Goal: Information Seeking & Learning: Find contact information

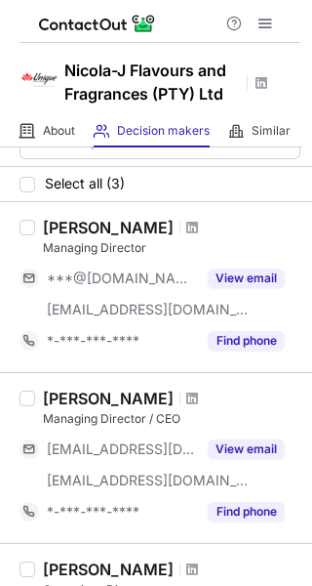
scroll to position [67, 0]
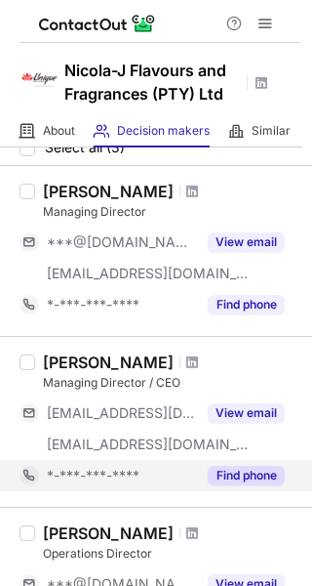
click at [229, 471] on button "Find phone" at bounding box center [246, 476] width 77 height 20
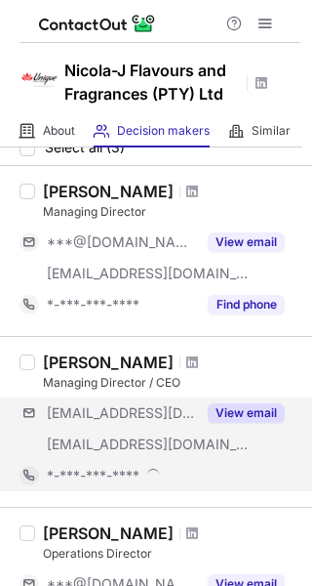
click at [241, 430] on div "***@nicola-j.co.za ***@njflavours.co.za View email" at bounding box center [160, 428] width 281 height 62
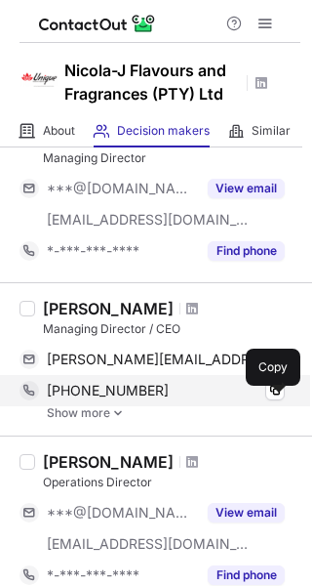
scroll to position [124, 0]
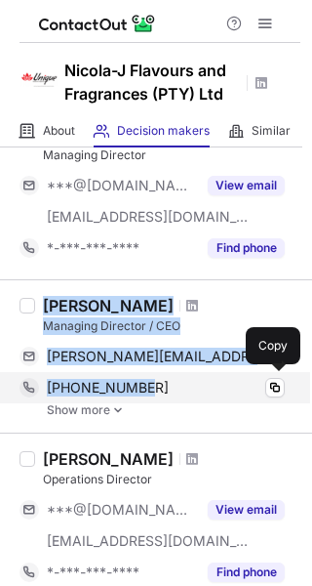
drag, startPoint x: 44, startPoint y: 300, endPoint x: 163, endPoint y: 383, distance: 145.1
click at [163, 383] on div "Jason Vlantis Managing Director / CEO jason@nicola-j.co.za Verified Copy +27118…" at bounding box center [168, 356] width 266 height 121
copy div "Jason Vlantis Managing Director / CEO jason@nicola-j.co.za Verified Copy +27118…"
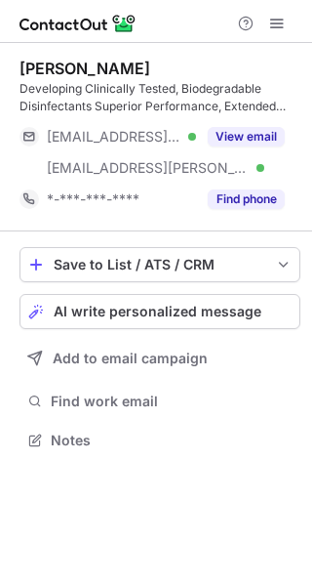
scroll to position [427, 312]
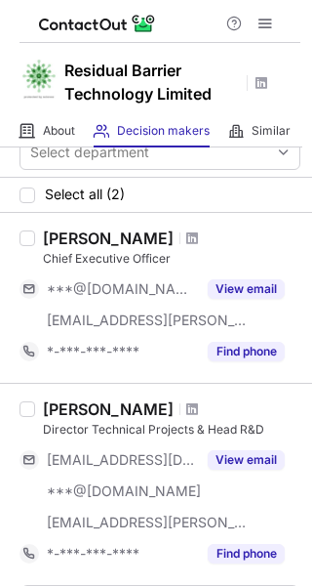
scroll to position [21, 0]
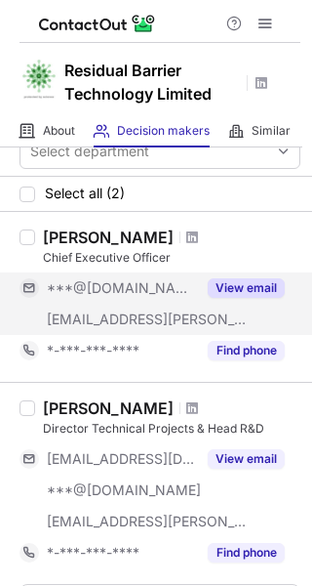
click at [246, 287] on button "View email" at bounding box center [246, 288] width 77 height 20
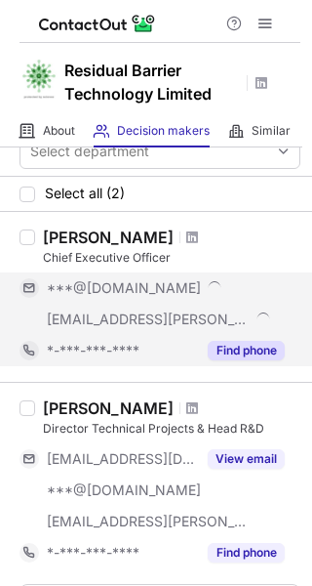
click at [238, 352] on button "Find phone" at bounding box center [246, 351] width 77 height 20
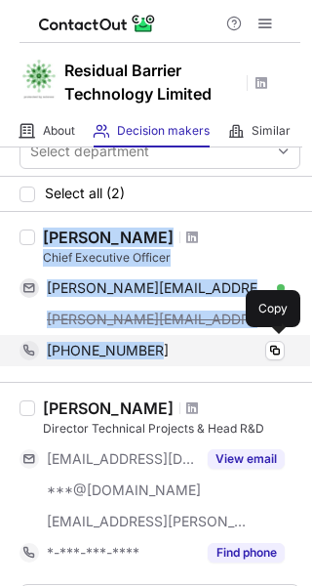
drag, startPoint x: 45, startPoint y: 235, endPoint x: 194, endPoint y: 350, distance: 188.6
click at [194, 350] on div "[PERSON_NAME] Chief Executive Officer [PERSON_NAME][EMAIL_ADDRESS][DOMAIN_NAME]…" at bounding box center [168, 296] width 266 height 139
copy div "[PERSON_NAME] Chief Executive Officer [PERSON_NAME][EMAIL_ADDRESS][DOMAIN_NAME]…"
